Goal: Information Seeking & Learning: Learn about a topic

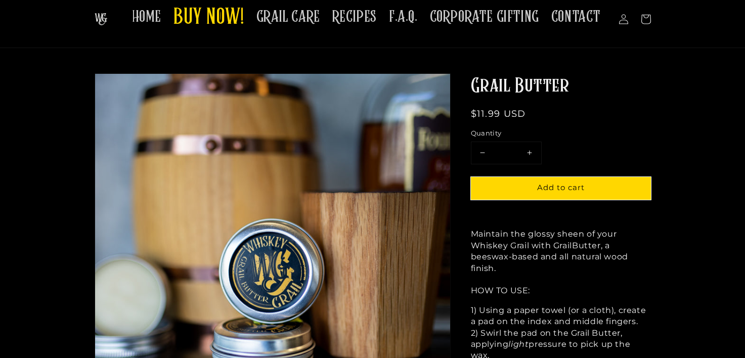
scroll to position [44, 0]
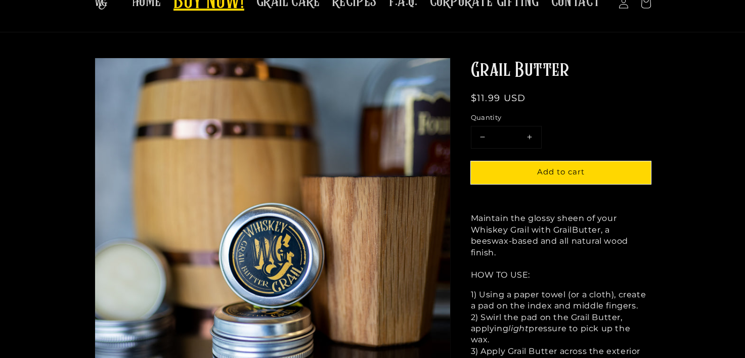
click at [223, 15] on span "BUY NOW!" at bounding box center [209, 2] width 71 height 28
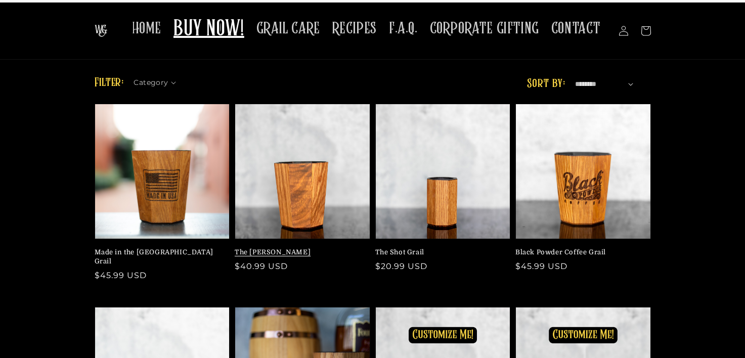
scroll to position [22, 0]
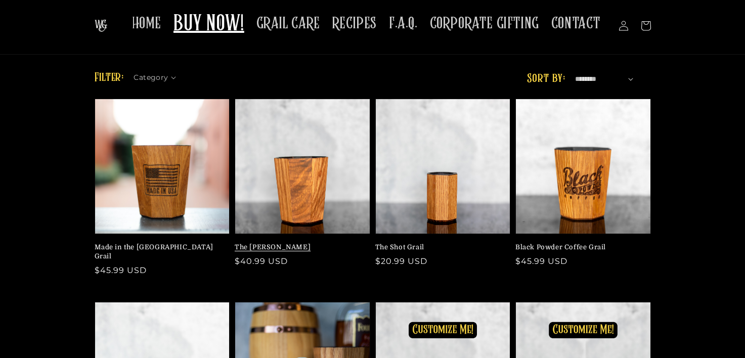
click at [301, 243] on link "The [PERSON_NAME]" at bounding box center [300, 247] width 130 height 9
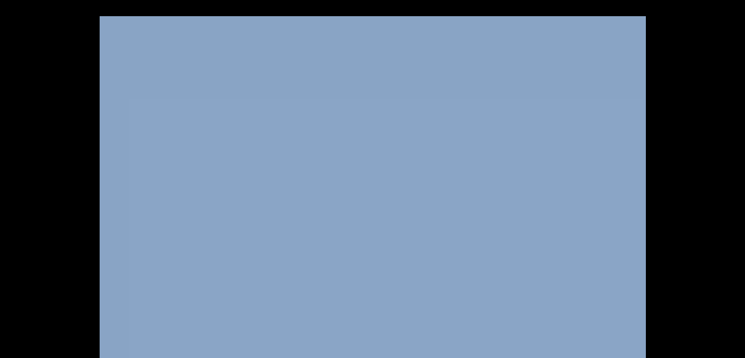
scroll to position [1581, 0]
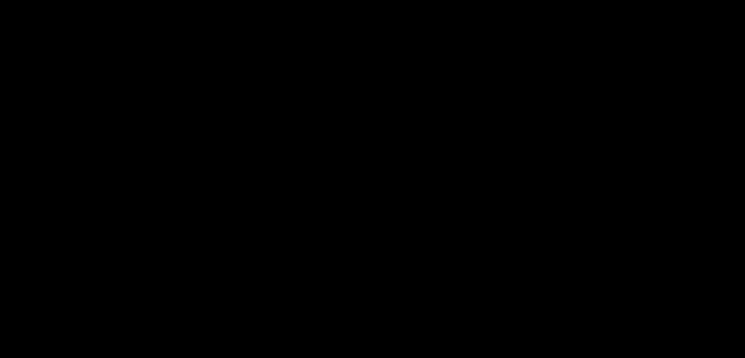
drag, startPoint x: 495, startPoint y: 234, endPoint x: 654, endPoint y: 323, distance: 182.4
copy div "The perfect Bourbon Whiskey starts with the perfect [PERSON_NAME], which is wha…"
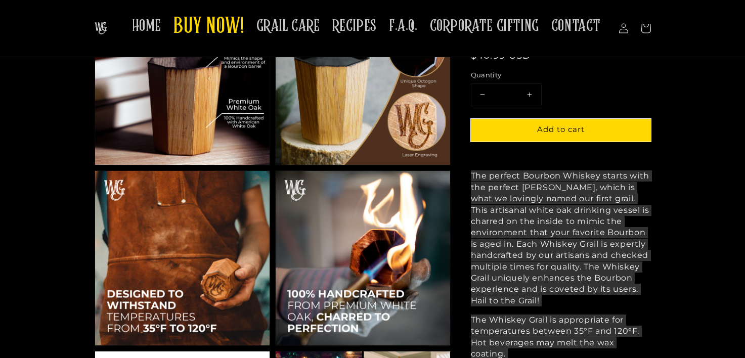
scroll to position [0, 0]
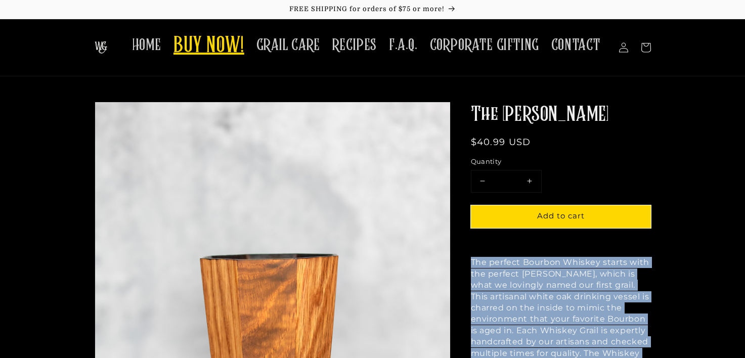
click at [226, 55] on span "BUY NOW!" at bounding box center [209, 46] width 71 height 28
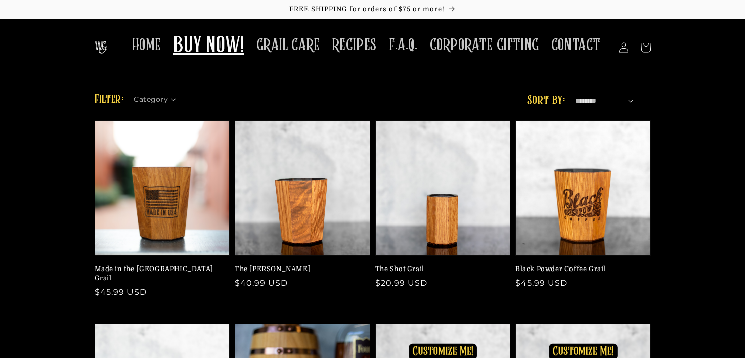
click at [470, 265] on link "The Shot Grail" at bounding box center [440, 269] width 130 height 9
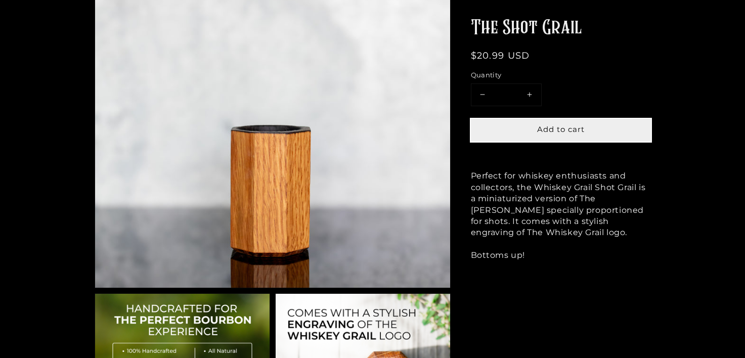
scroll to position [170, 0]
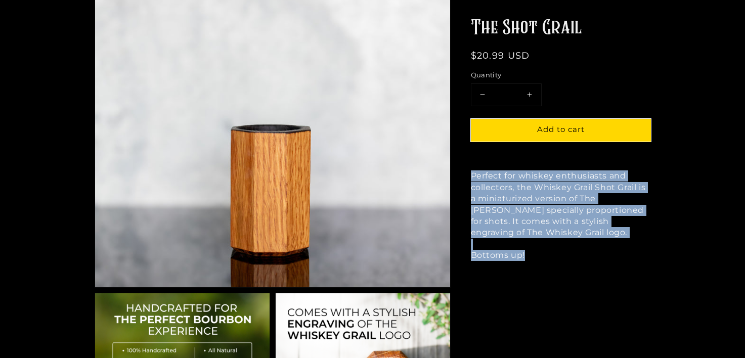
drag, startPoint x: 494, startPoint y: 233, endPoint x: 572, endPoint y: 330, distance: 124.9
click at [572, 261] on p "Perfect for whiskey enthusiasts and collectors, the Whiskey Grail Shot Grail is…" at bounding box center [561, 215] width 180 height 91
copy span "Perfect for whiskey enthusiasts and collectors, the Whiskey Grail Shot Grail is…"
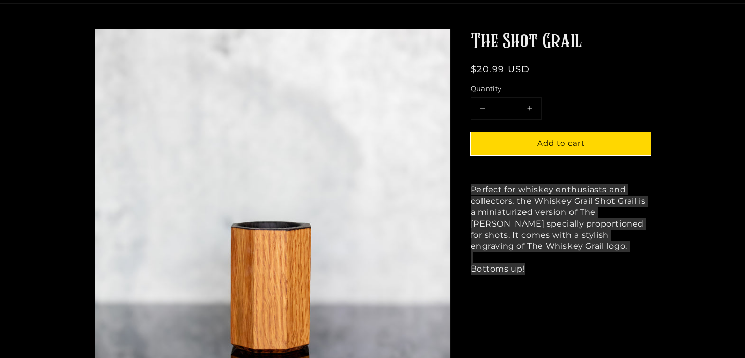
scroll to position [0, 0]
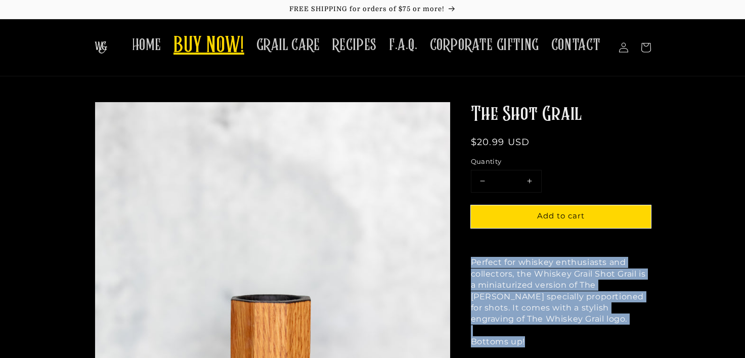
click at [220, 48] on span "BUY NOW!" at bounding box center [209, 46] width 71 height 28
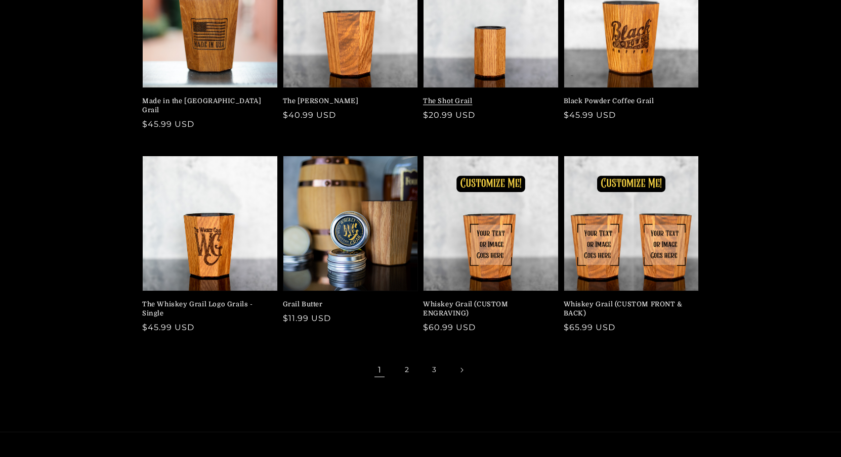
scroll to position [170, 0]
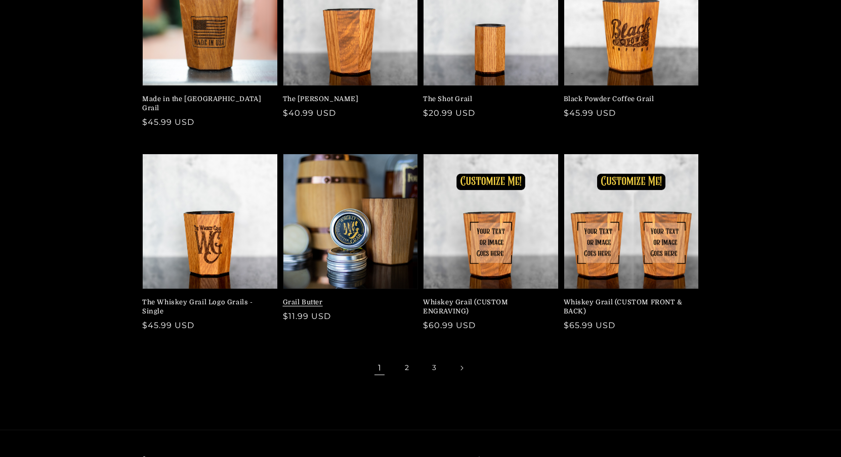
click at [341, 307] on link "Grail Butter" at bounding box center [348, 302] width 130 height 9
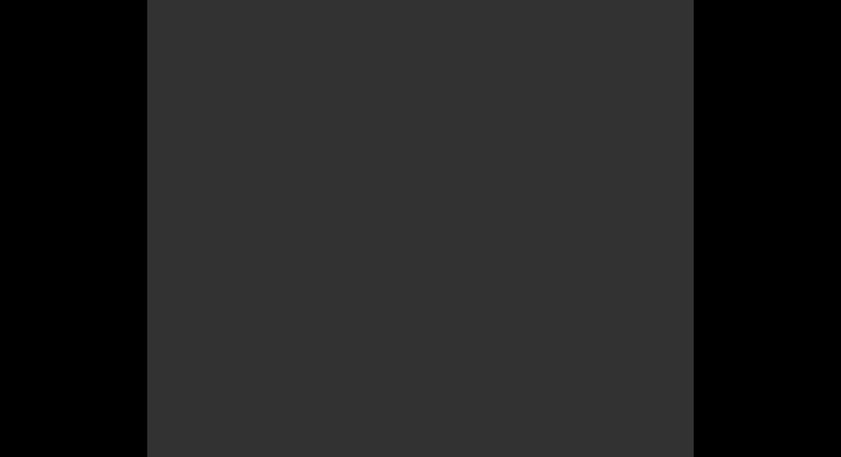
scroll to position [1185, 0]
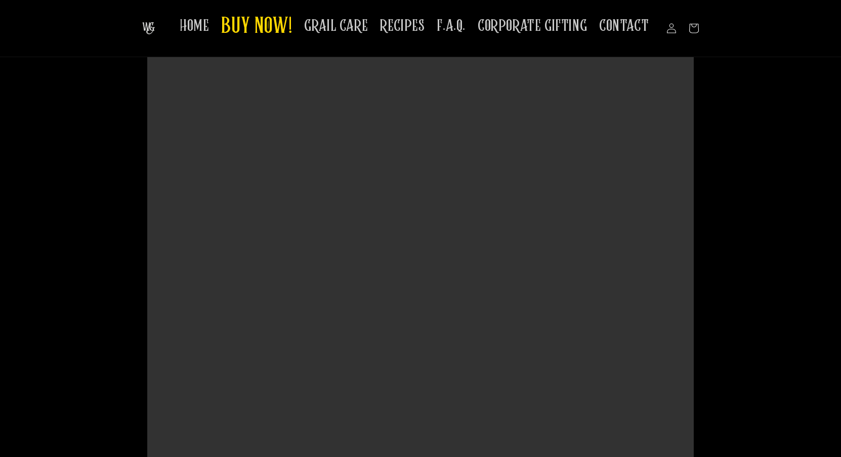
drag, startPoint x: 544, startPoint y: 276, endPoint x: 713, endPoint y: -6, distance: 328.7
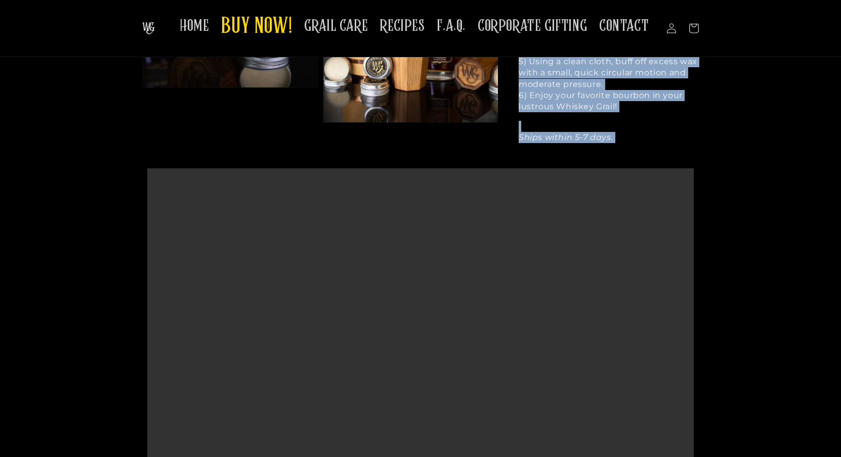
scroll to position [332, 0]
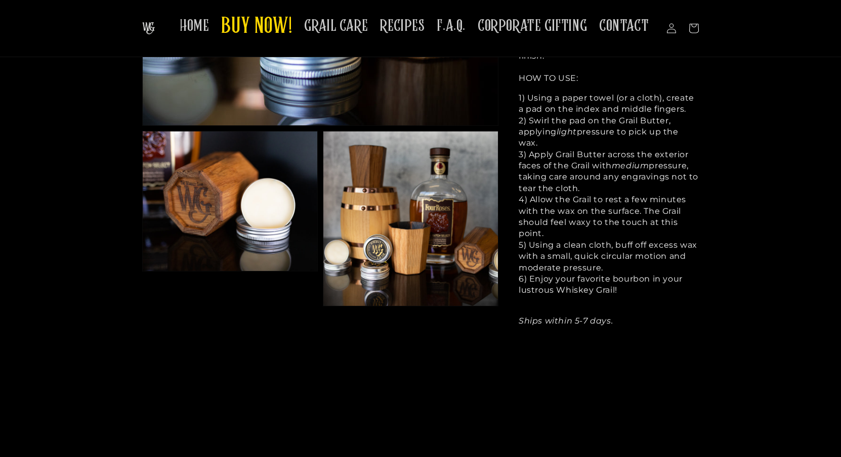
click at [638, 115] on div "1) Using a paper towel (or a cloth), create a pad on the index and middle finge…" at bounding box center [609, 104] width 180 height 23
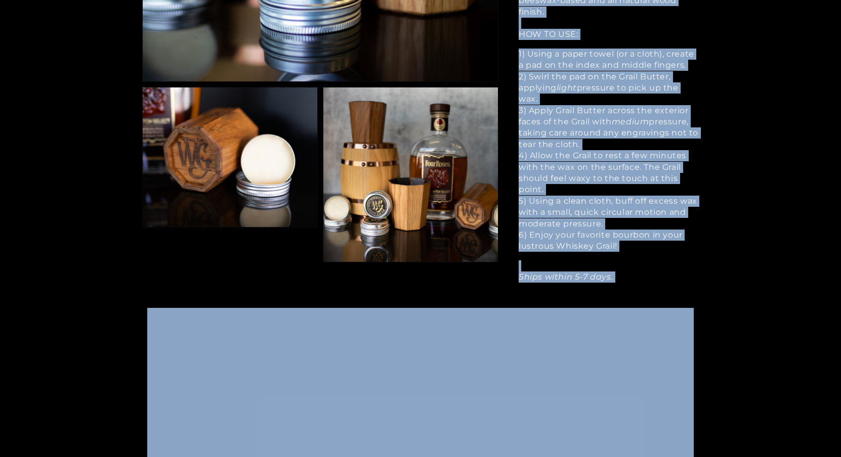
scroll to position [383, 0]
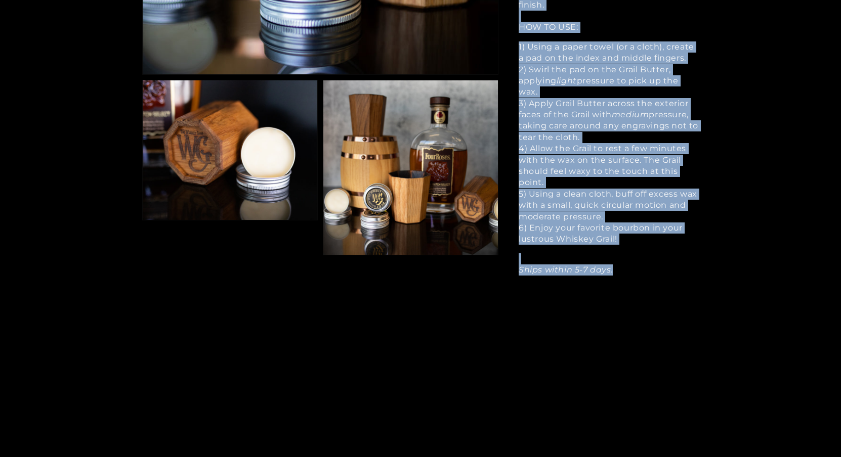
drag, startPoint x: 545, startPoint y: 104, endPoint x: 660, endPoint y: 427, distance: 342.8
click at [660, 276] on div "Maintain the glossy sheen of your Whiskey Grail with Grail Butter , a beeswax-b…" at bounding box center [609, 120] width 180 height 311
copy div "Maintain the glossy sheen of your Whiskey Grail with Grail Butter , a beeswax-b…"
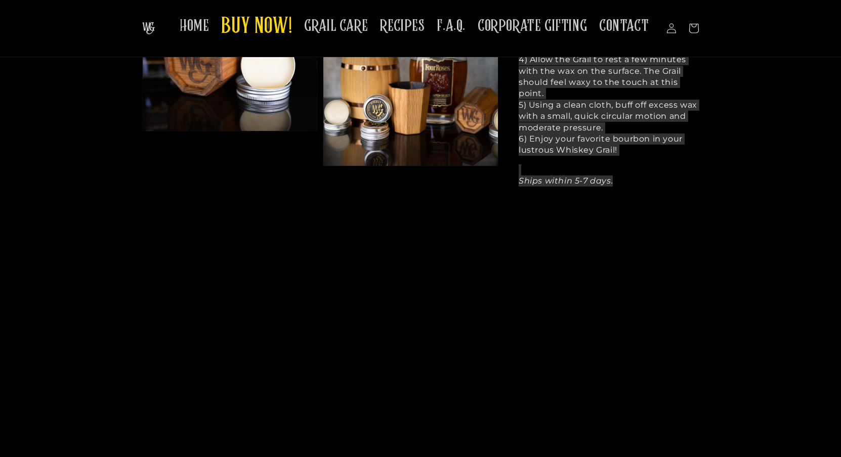
scroll to position [461, 0]
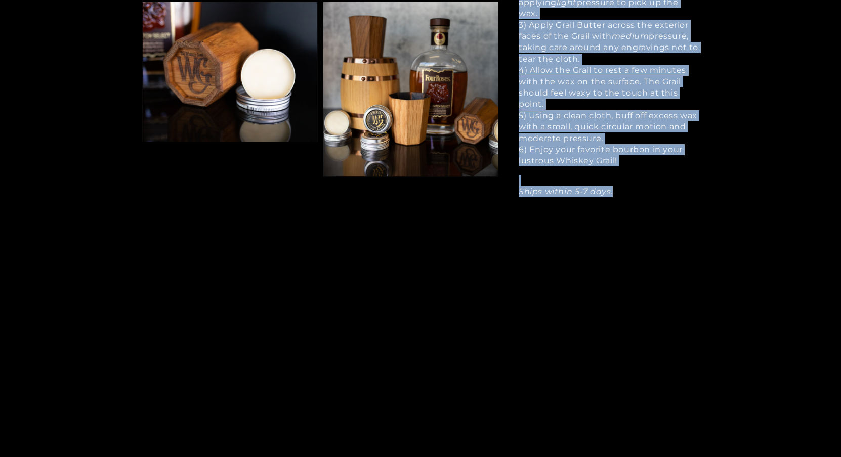
click at [699, 110] on div "4) Allow the Grail to rest a few minutes with the wax on the surface. The Grail…" at bounding box center [609, 88] width 180 height 46
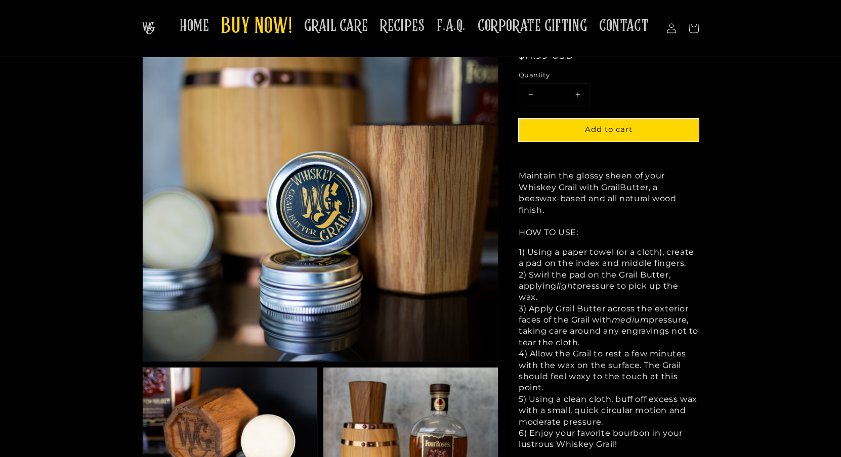
scroll to position [0, 0]
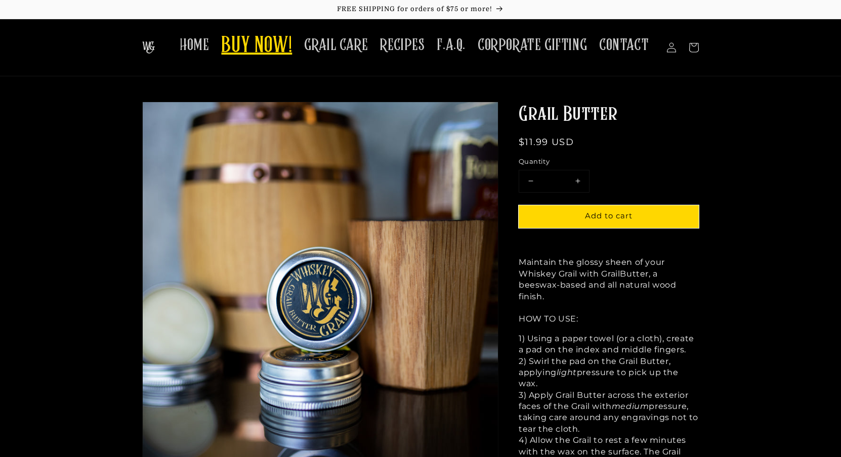
click at [260, 60] on span "BUY NOW!" at bounding box center [256, 46] width 71 height 28
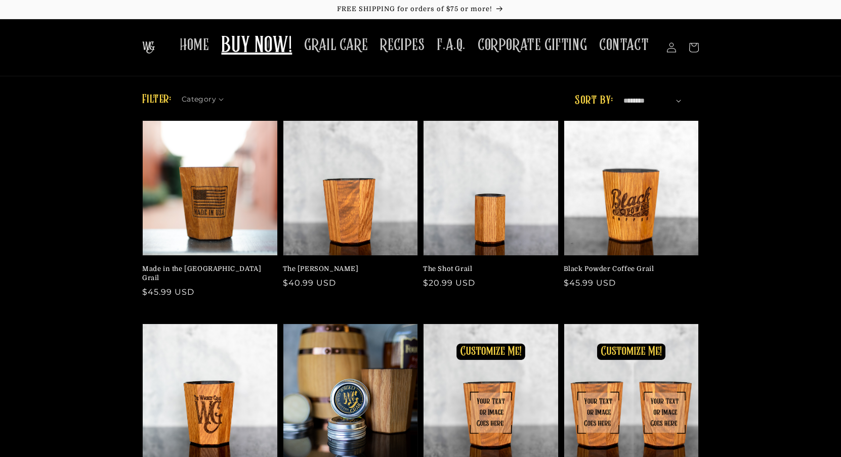
click at [142, 54] on img at bounding box center [148, 47] width 13 height 12
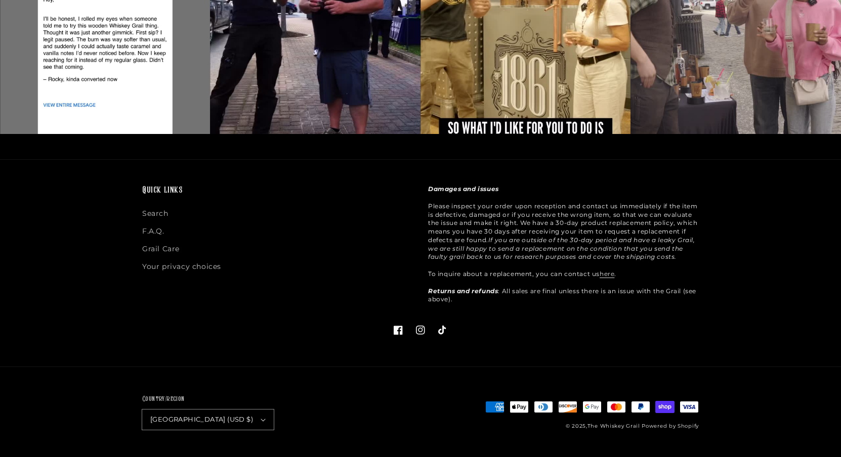
scroll to position [2760, 0]
